Goal: Navigation & Orientation: Find specific page/section

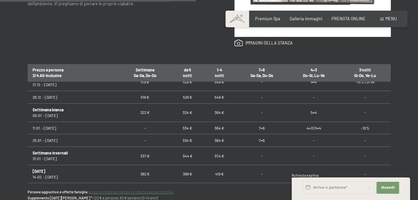
scroll to position [133, 0]
click at [312, 18] on span "Galleria immagini" at bounding box center [306, 17] width 33 height 5
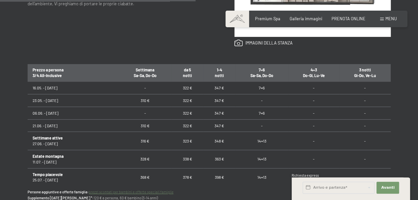
scroll to position [281, 0]
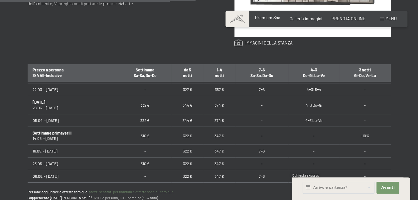
click at [270, 17] on span "Premium Spa" at bounding box center [267, 17] width 25 height 5
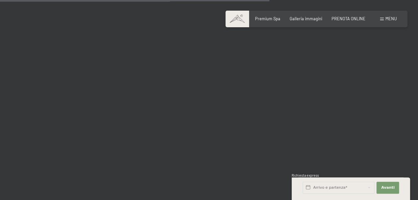
scroll to position [3859, 0]
